Goal: Ask a question

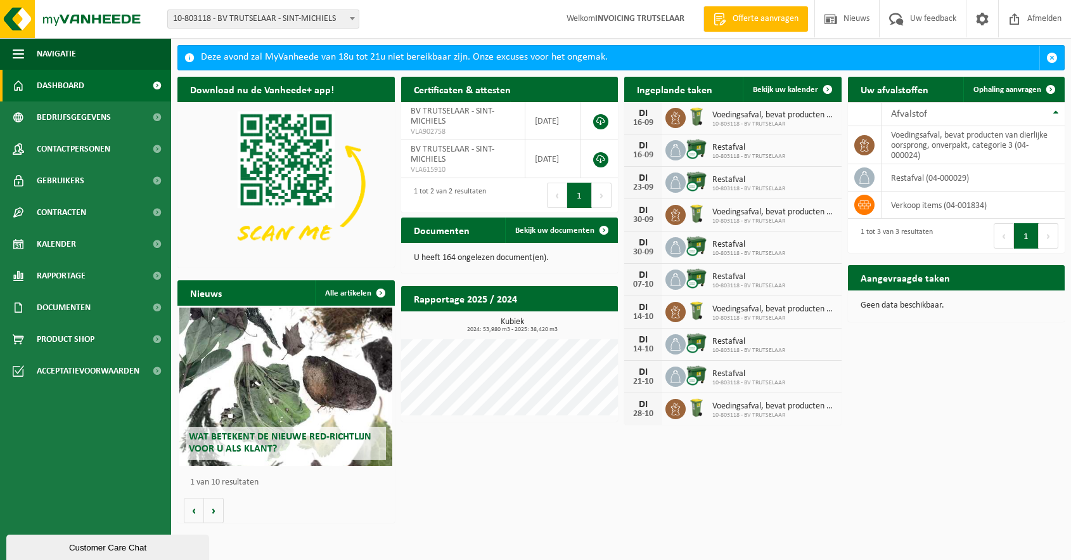
click at [520, 259] on p "U heeft 164 ongelezen document(en)." at bounding box center [510, 258] width 192 height 9
click at [458, 234] on h2 "Documenten" at bounding box center [441, 229] width 81 height 25
click at [523, 231] on span "Bekijk uw documenten" at bounding box center [554, 230] width 79 height 8
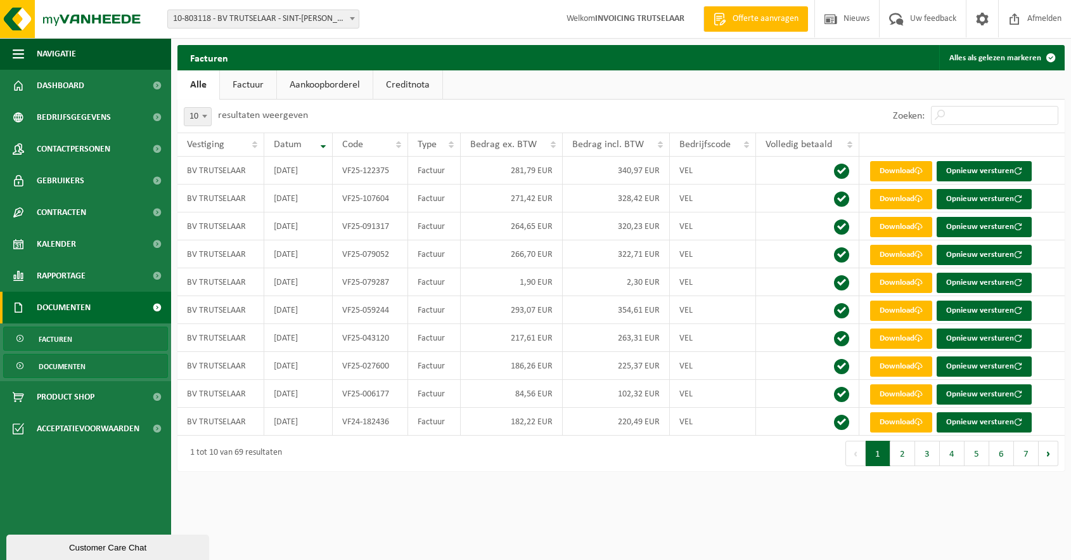
click at [44, 365] on span "Documenten" at bounding box center [62, 366] width 47 height 24
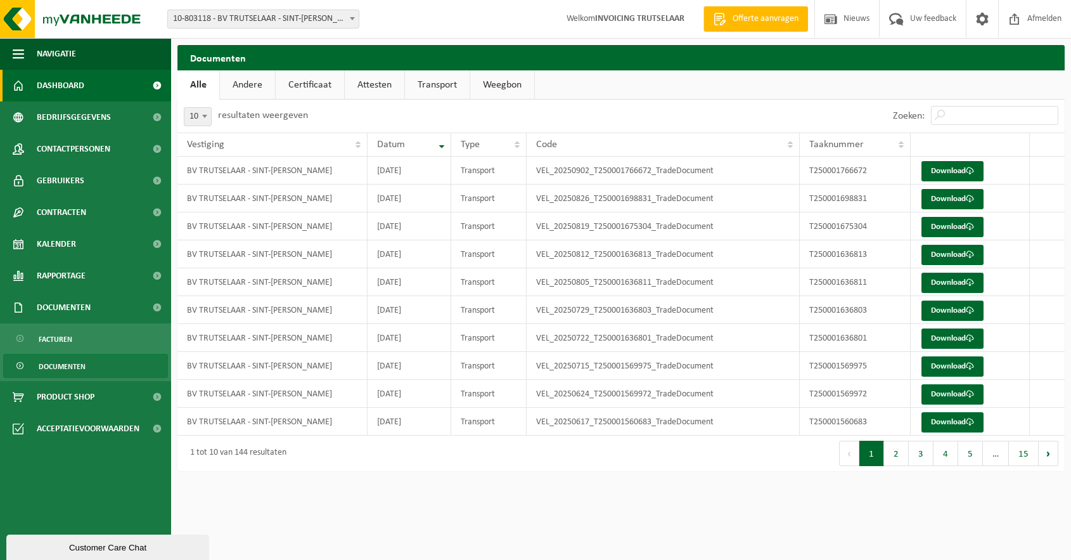
click at [62, 84] on span "Dashboard" at bounding box center [61, 86] width 48 height 32
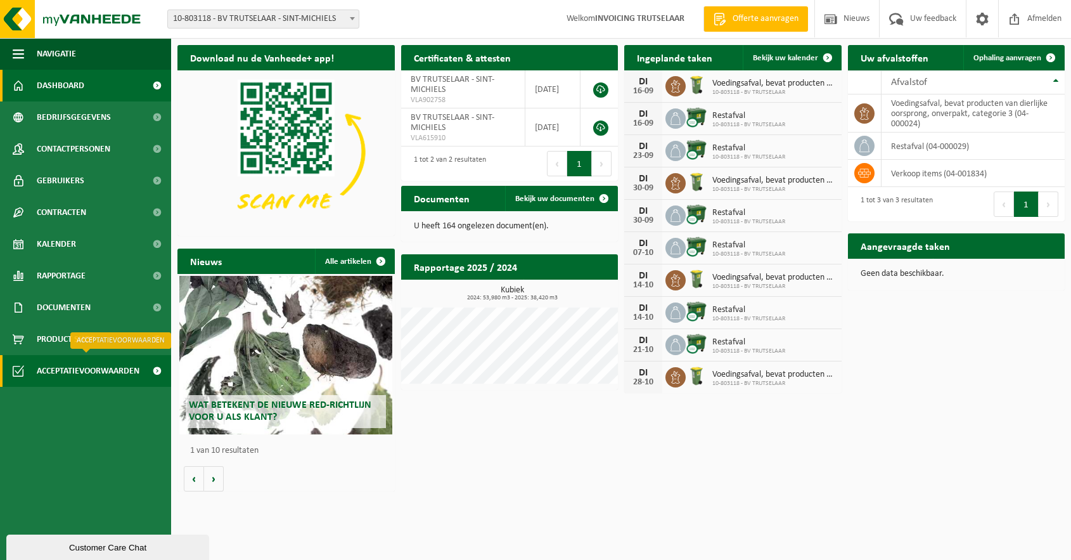
click at [125, 369] on span "Acceptatievoorwaarden" at bounding box center [88, 371] width 103 height 32
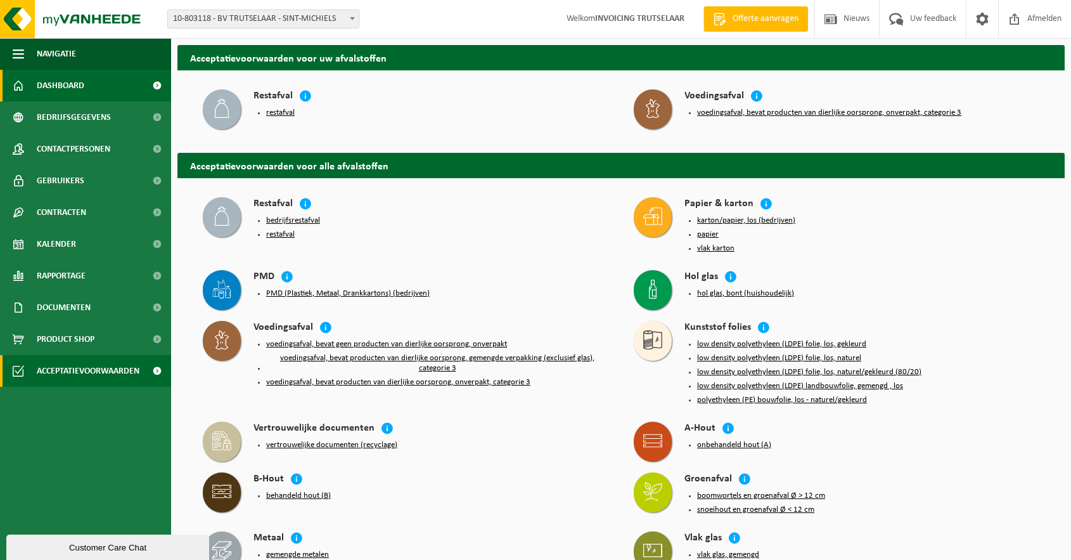
click at [70, 84] on span "Dashboard" at bounding box center [61, 86] width 48 height 32
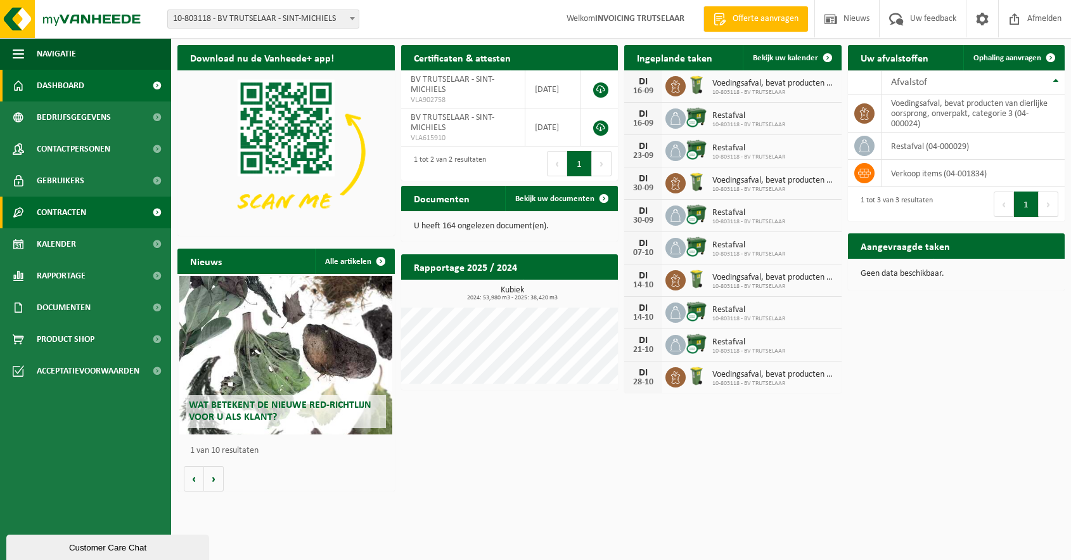
click at [77, 213] on span "Contracten" at bounding box center [61, 213] width 49 height 32
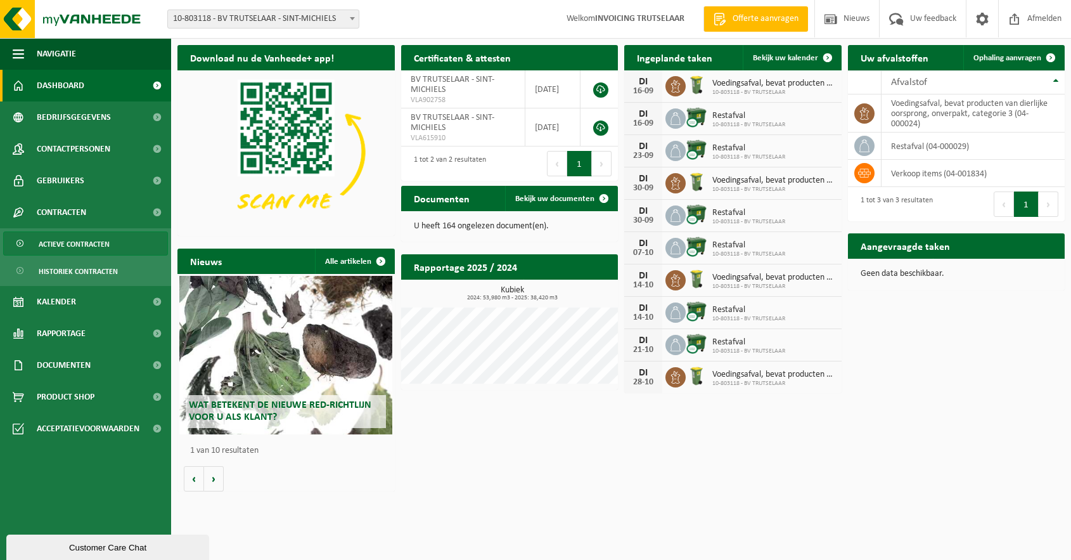
click at [79, 243] on span "Actieve contracten" at bounding box center [74, 244] width 71 height 24
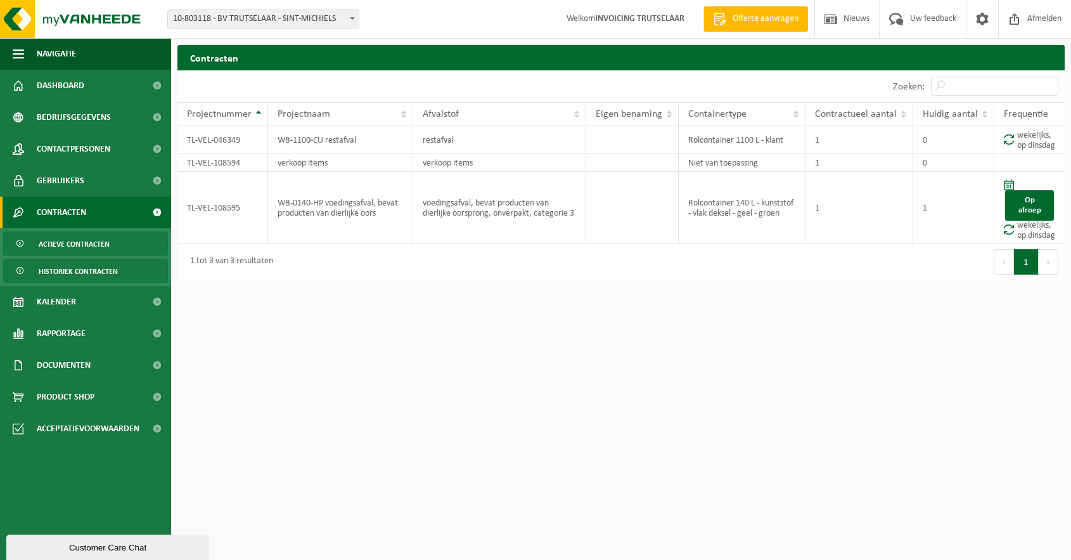
click at [86, 271] on span "Historiek contracten" at bounding box center [78, 271] width 79 height 24
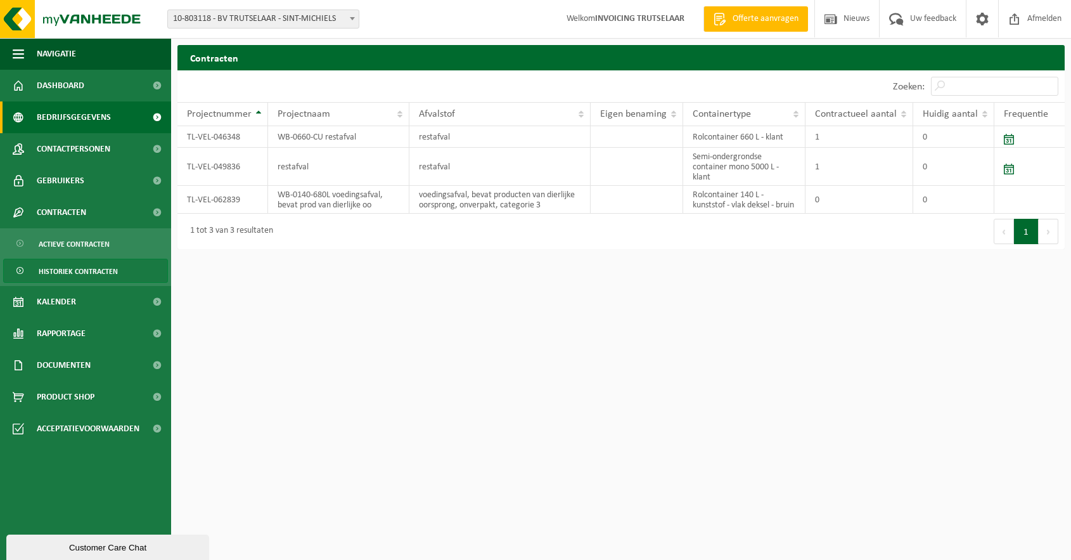
click at [72, 112] on span "Bedrijfsgegevens" at bounding box center [74, 117] width 74 height 32
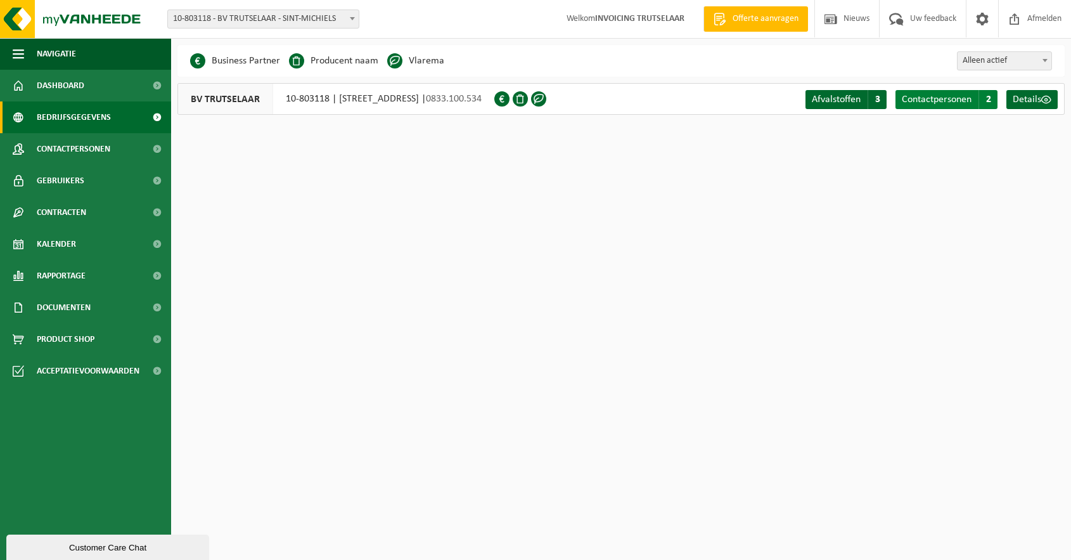
click at [919, 100] on span "Contactpersonen" at bounding box center [937, 99] width 70 height 10
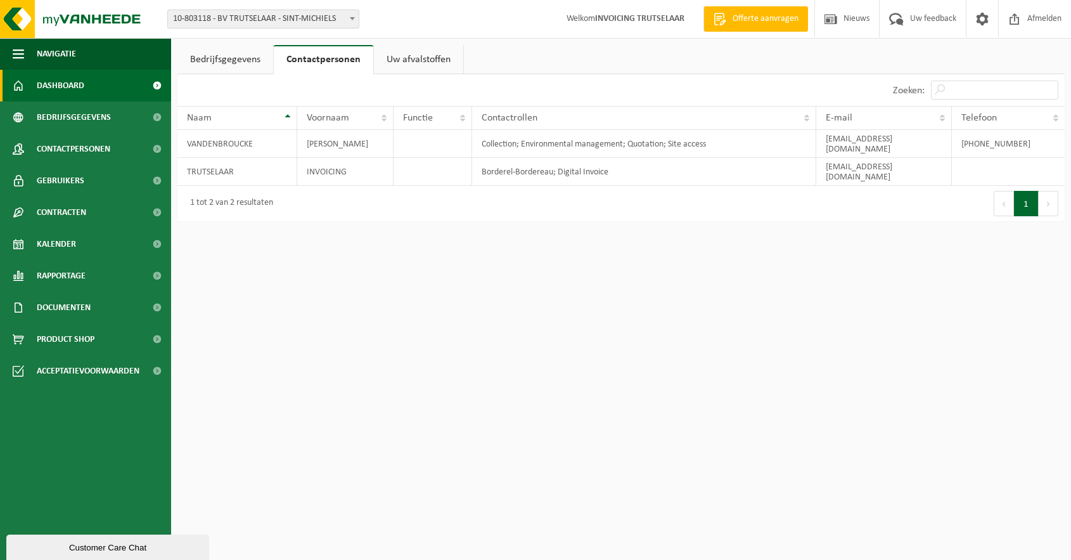
click at [87, 83] on link "Dashboard" at bounding box center [85, 86] width 171 height 32
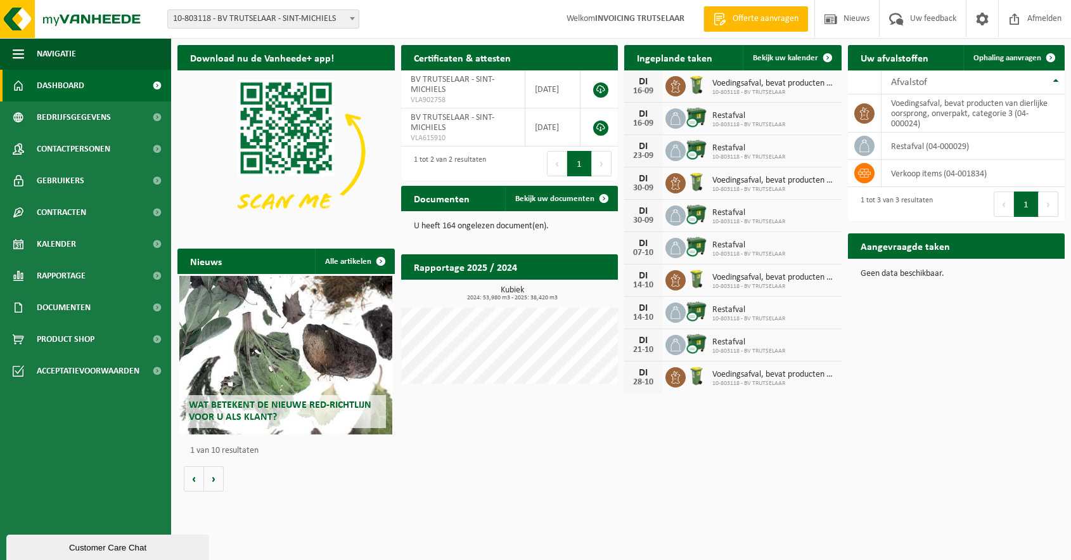
click at [271, 408] on span "Wat betekent de nieuwe RED-richtlijn voor u als klant?" at bounding box center [280, 411] width 183 height 22
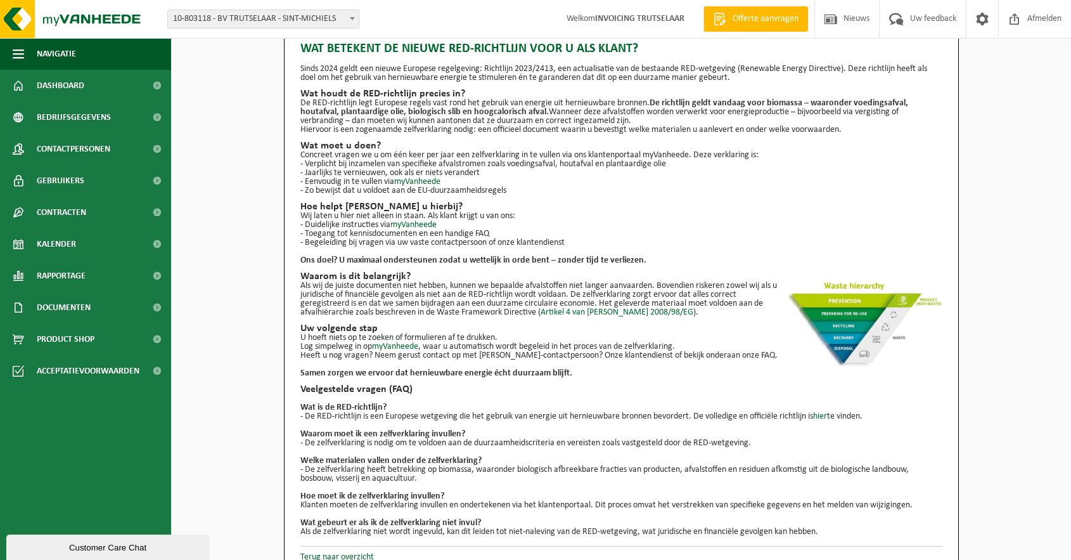
scroll to position [27, 0]
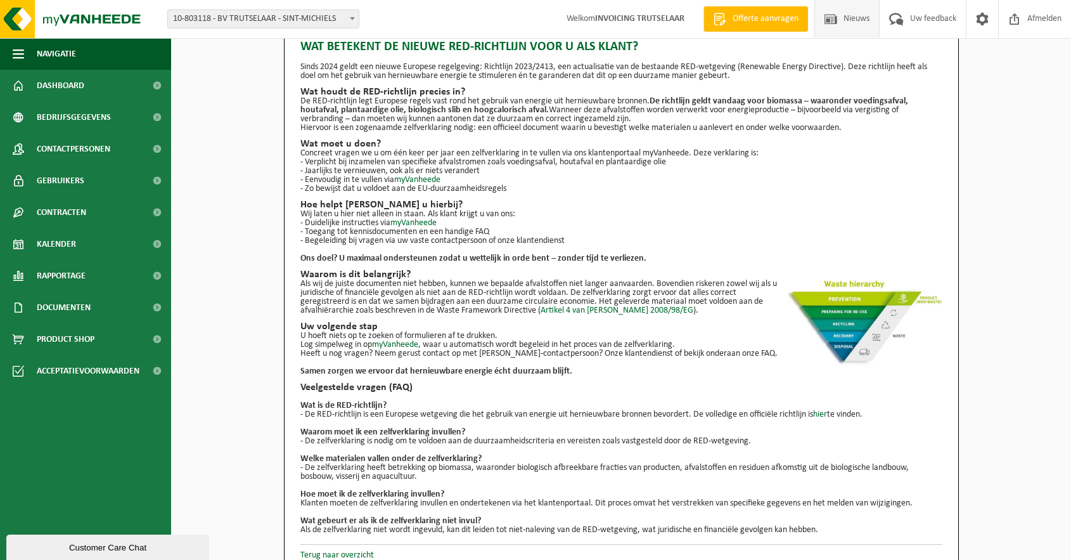
click at [848, 18] on span "Nieuws" at bounding box center [857, 18] width 32 height 37
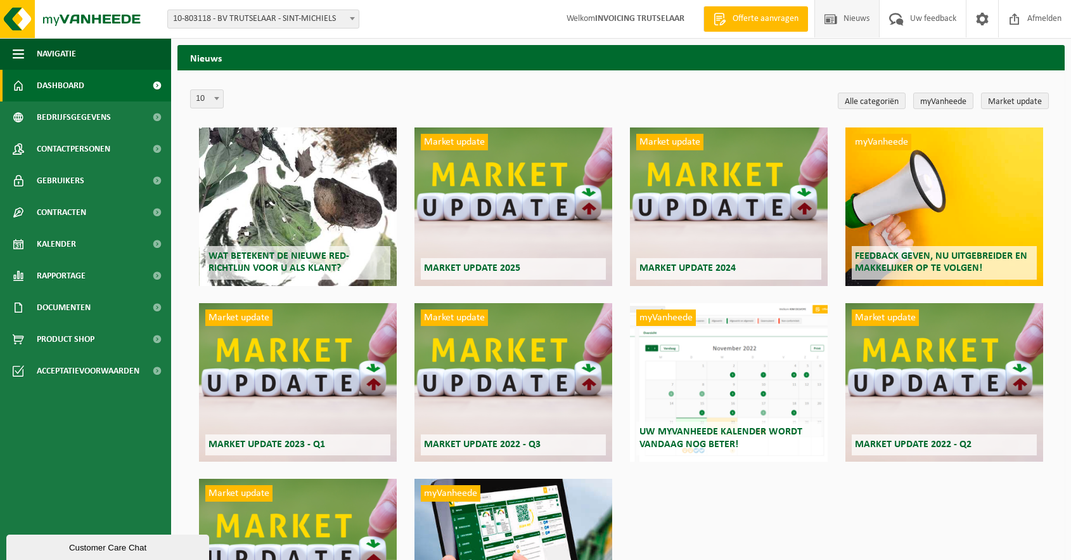
click at [42, 84] on span "Dashboard" at bounding box center [61, 86] width 48 height 32
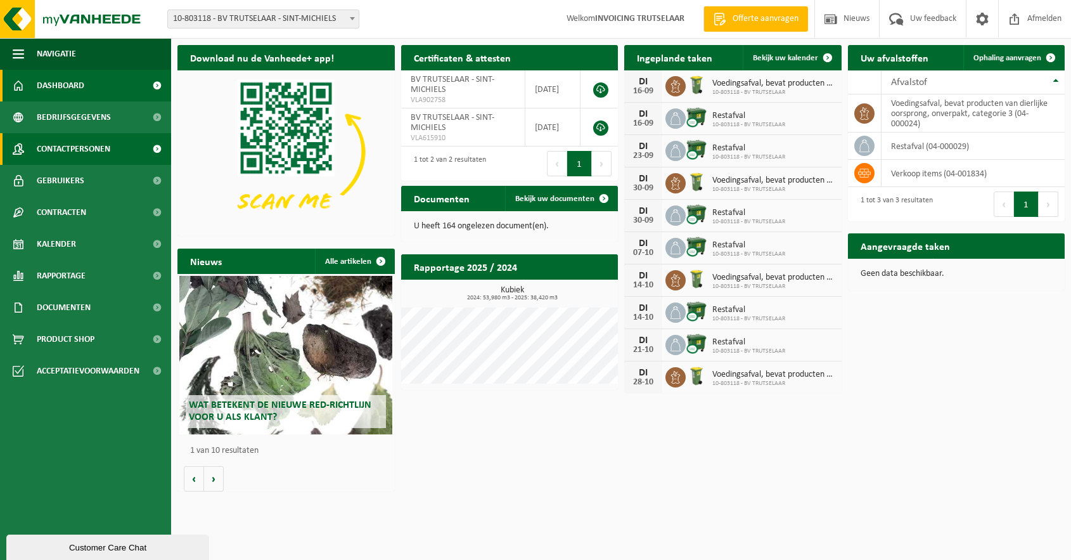
click at [49, 146] on span "Contactpersonen" at bounding box center [74, 149] width 74 height 32
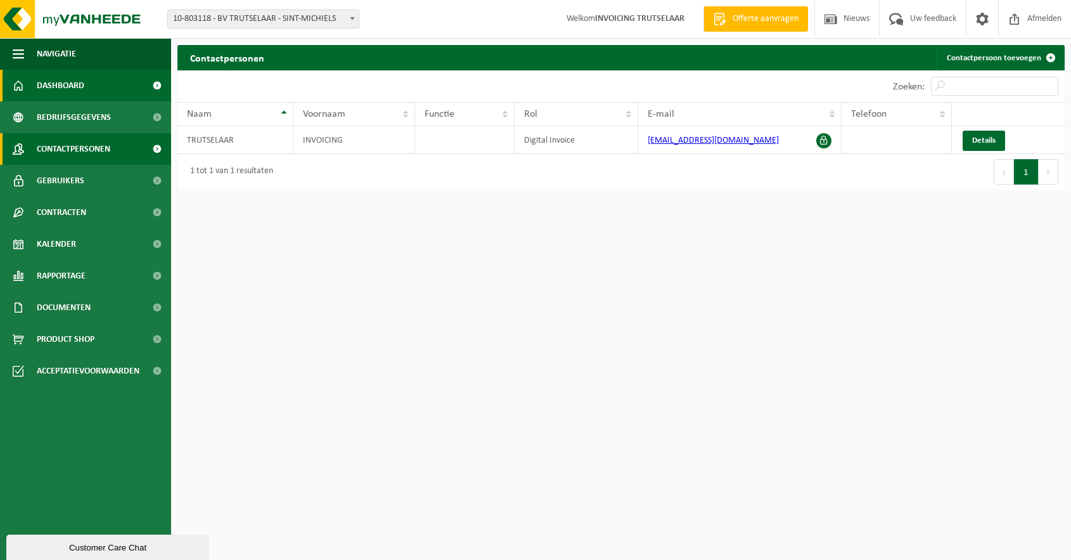
click at [73, 84] on span "Dashboard" at bounding box center [61, 86] width 48 height 32
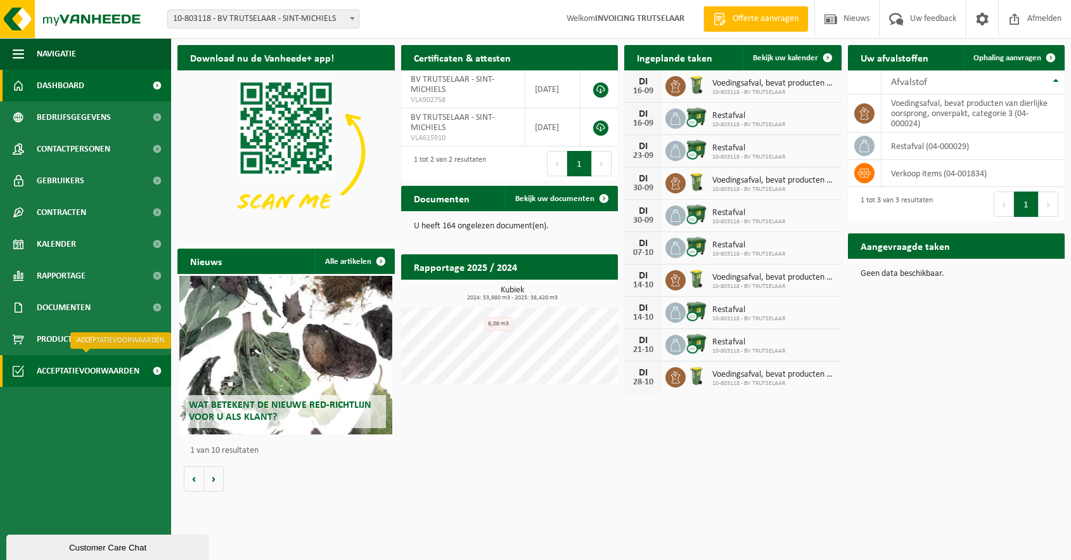
scroll to position [0, 1]
click at [100, 373] on span "Acceptatievoorwaarden" at bounding box center [88, 371] width 103 height 32
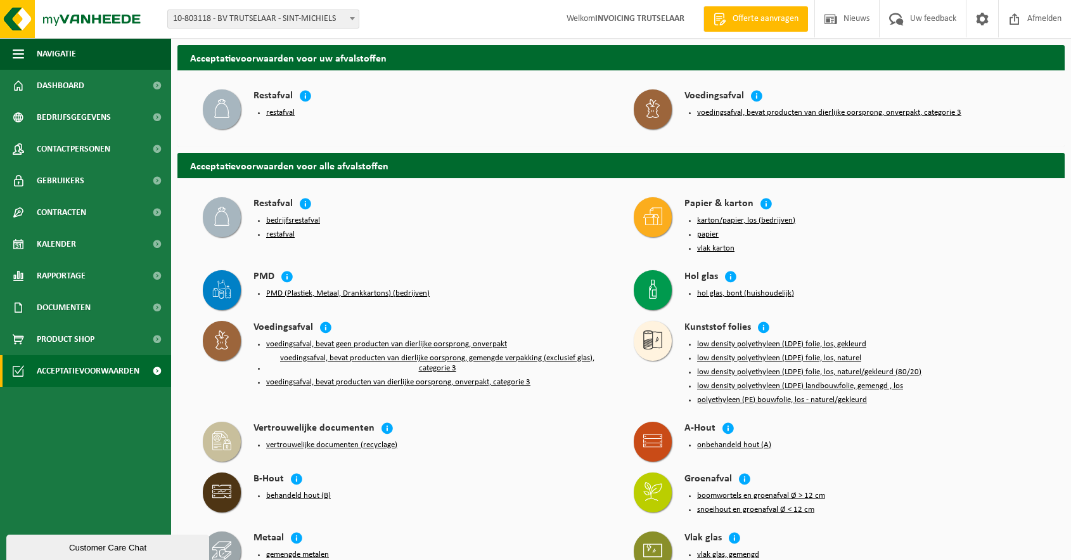
click at [279, 112] on button "restafval" at bounding box center [280, 113] width 29 height 10
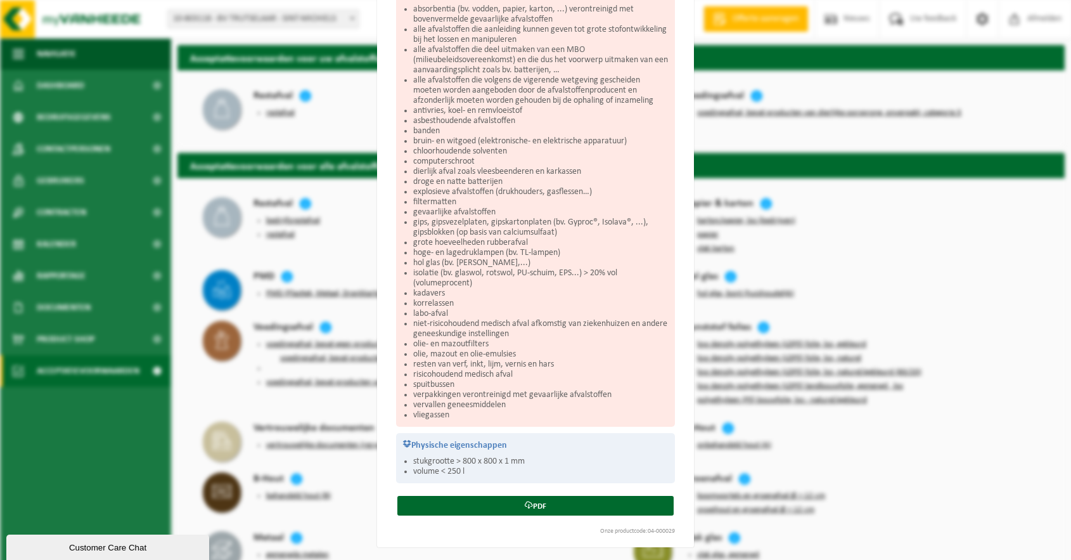
scroll to position [223, 0]
click at [297, 131] on div "Restafval Sluiten Acceptatievoorwaarden voor restafval Wat hoort hierin? niet-r…" at bounding box center [535, 280] width 1071 height 560
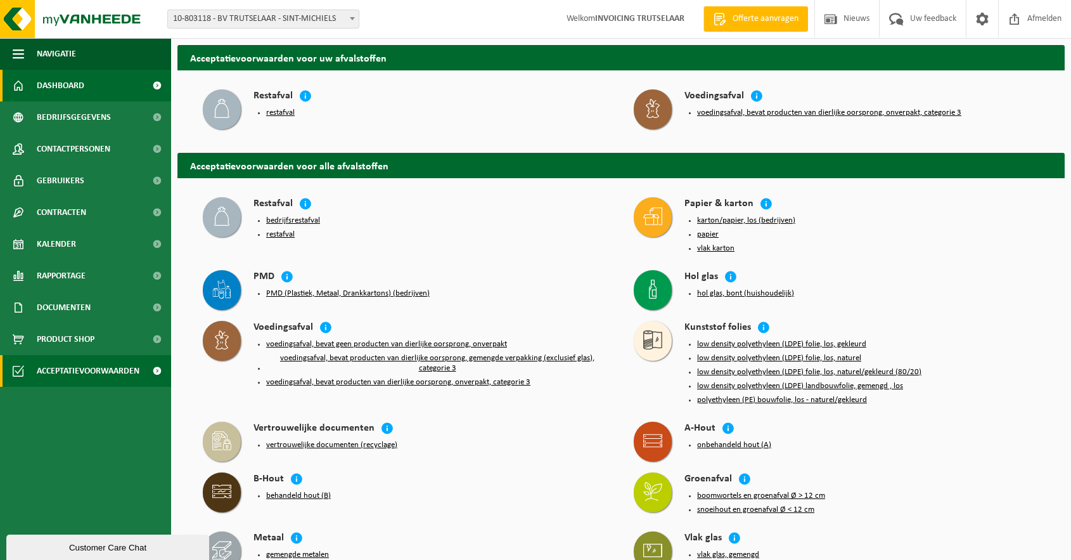
click at [55, 83] on span "Dashboard" at bounding box center [61, 86] width 48 height 32
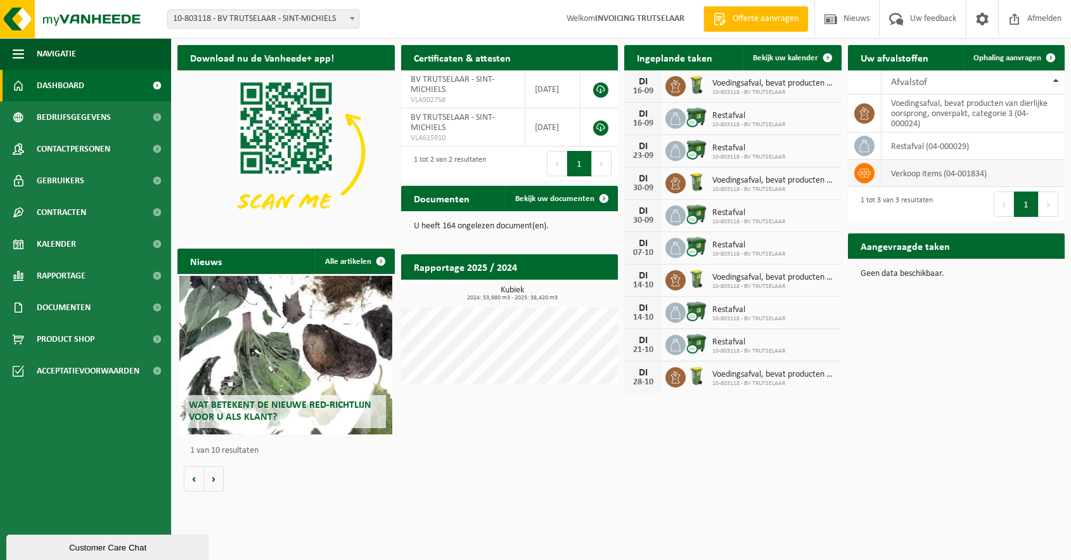
click at [920, 172] on td "verkoop items (04-001834)" at bounding box center [974, 173] width 184 height 27
click at [910, 174] on td "verkoop items (04-001834)" at bounding box center [974, 173] width 184 height 27
click at [101, 548] on div "Customer Care Chat" at bounding box center [108, 548] width 184 height 10
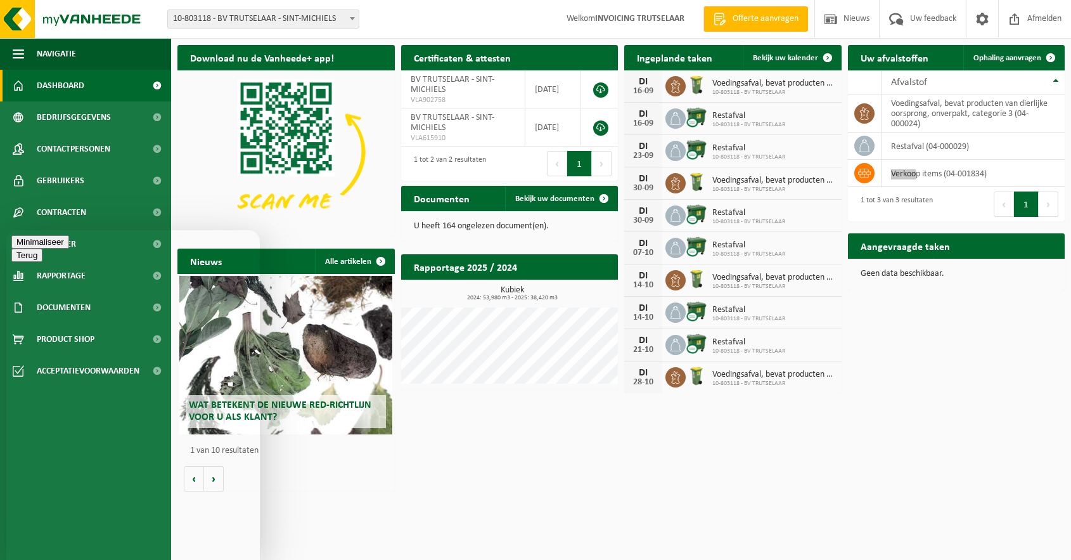
click at [69, 247] on button "Minimaliseer" at bounding box center [40, 241] width 58 height 13
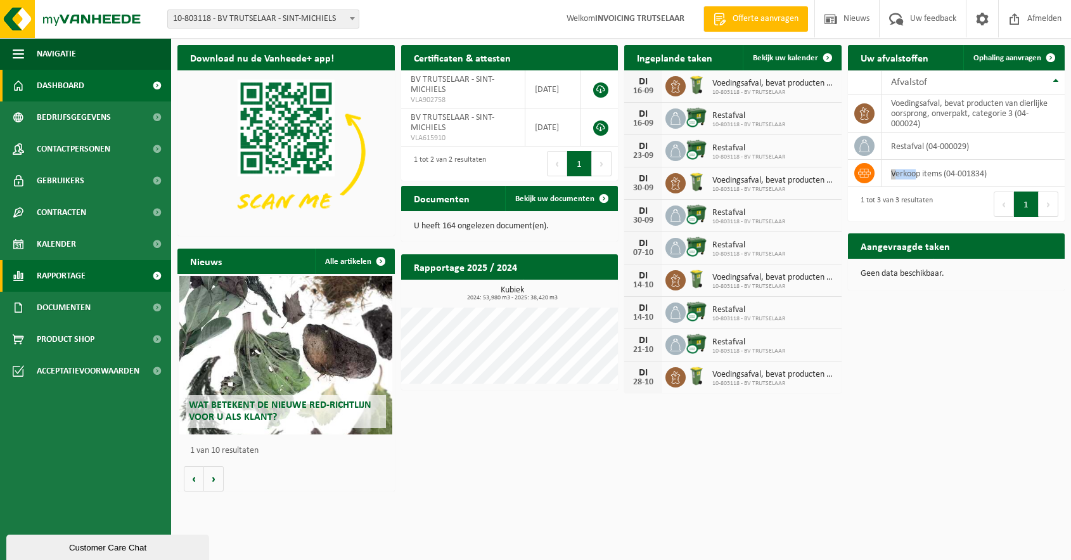
click at [77, 279] on span "Rapportage" at bounding box center [61, 276] width 49 height 32
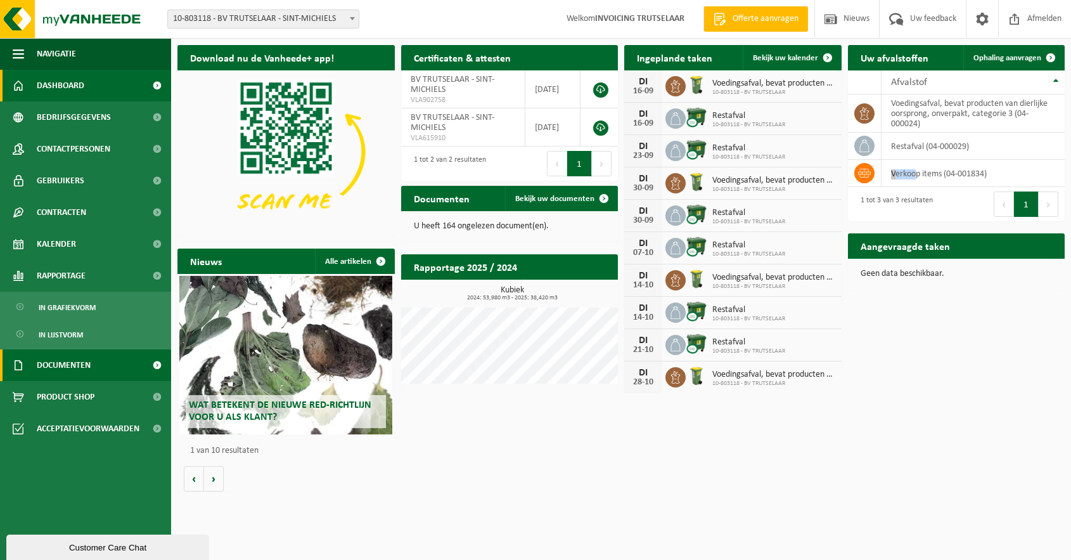
click at [91, 366] on span "Documenten" at bounding box center [64, 365] width 54 height 32
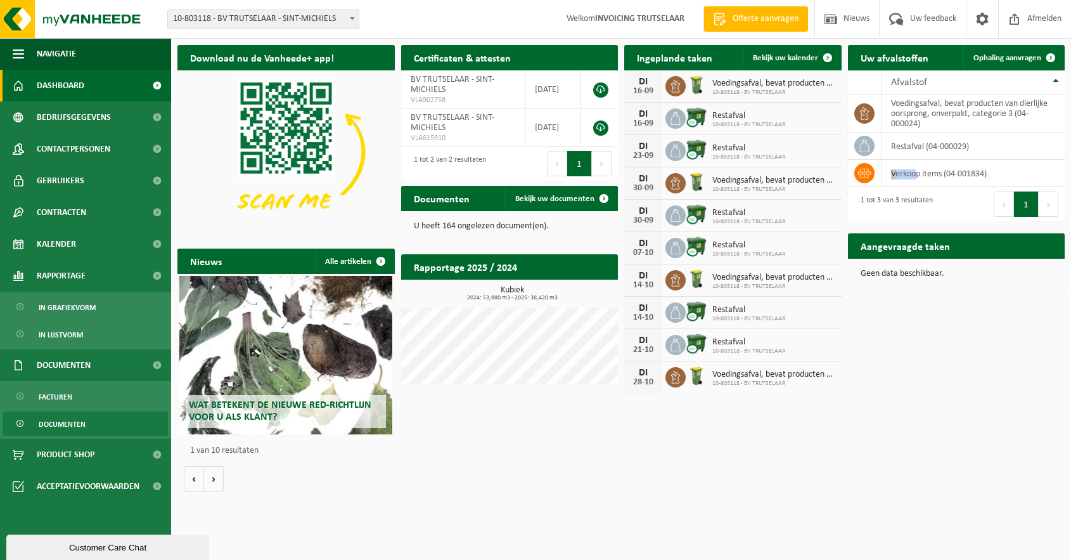
click at [60, 427] on span "Documenten" at bounding box center [62, 424] width 47 height 24
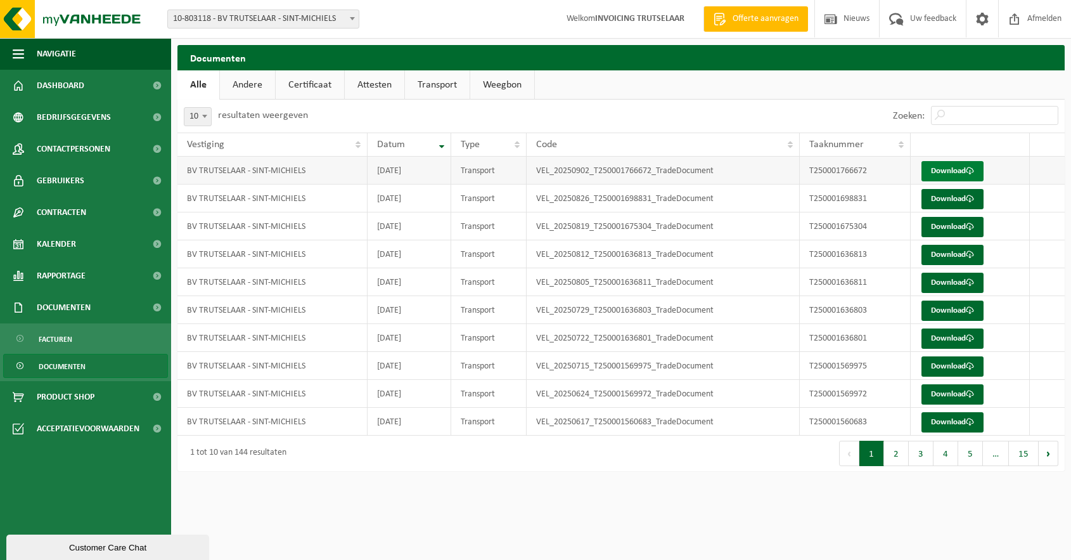
click at [942, 169] on link "Download" at bounding box center [953, 171] width 62 height 20
click at [72, 87] on span "Dashboard" at bounding box center [61, 86] width 48 height 32
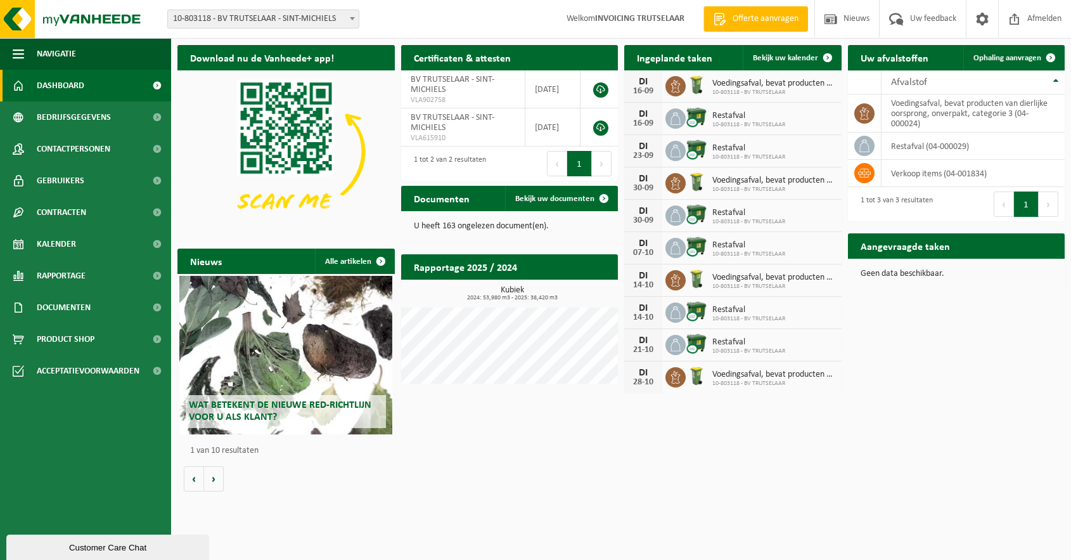
click at [99, 547] on div "Customer Care Chat" at bounding box center [108, 548] width 184 height 10
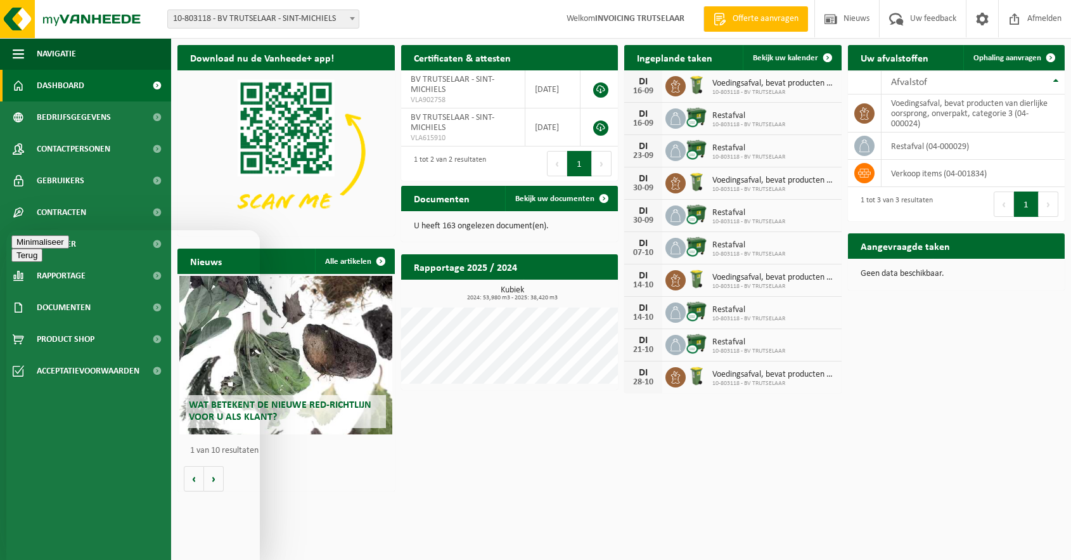
type textarea "Beste,"
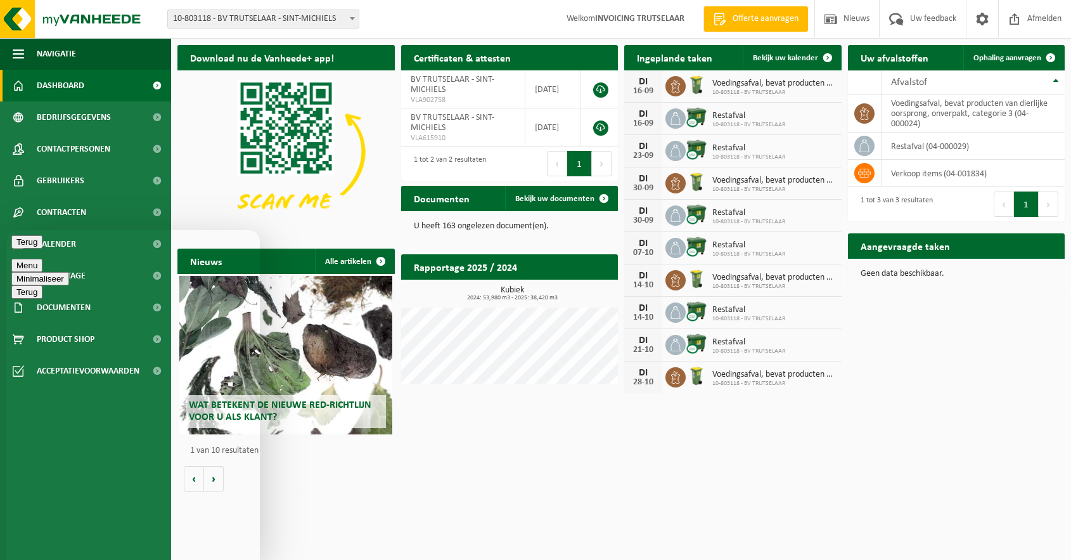
type textarea "Waar kan ik op het dashboard het formulier vinden om in te vullen ivm de red-ri…"
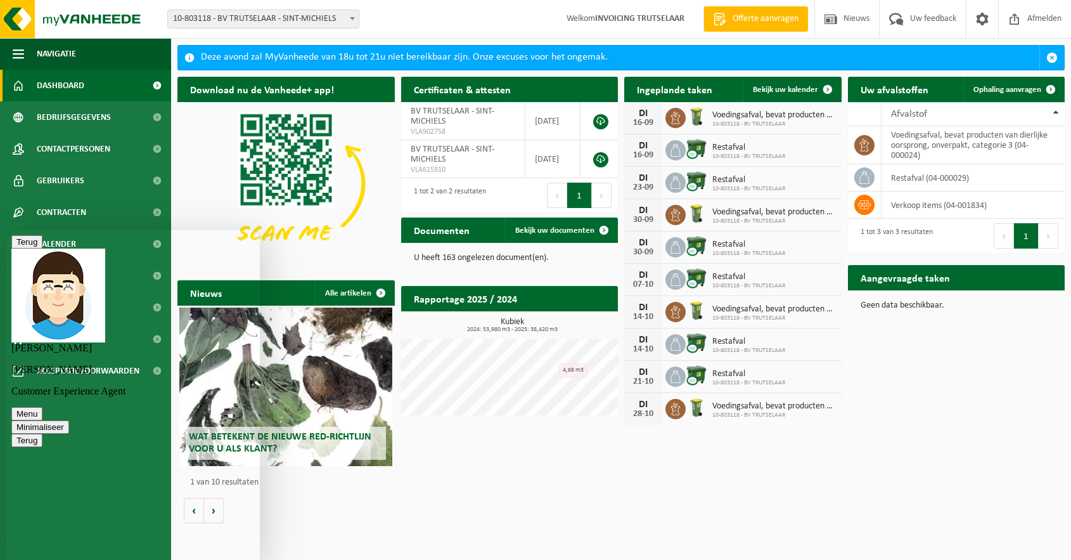
type textarea "ok"
click at [1053, 59] on span "button" at bounding box center [1052, 57] width 11 height 11
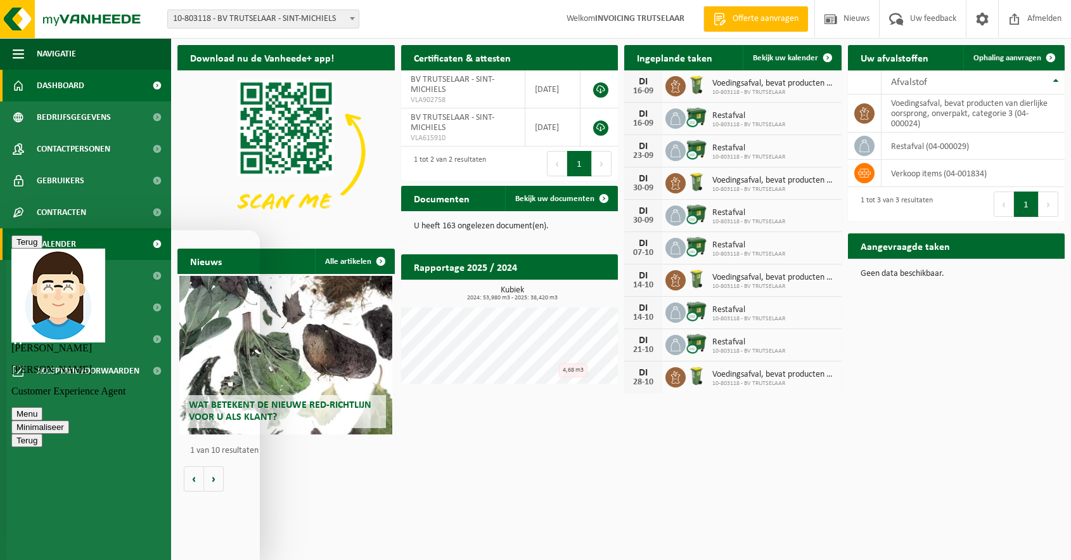
scroll to position [137, 0]
type textarea "prima"
click at [69, 420] on button "Minimaliseer" at bounding box center [40, 426] width 58 height 13
